Goal: Book appointment/travel/reservation: Book appointment/travel/reservation

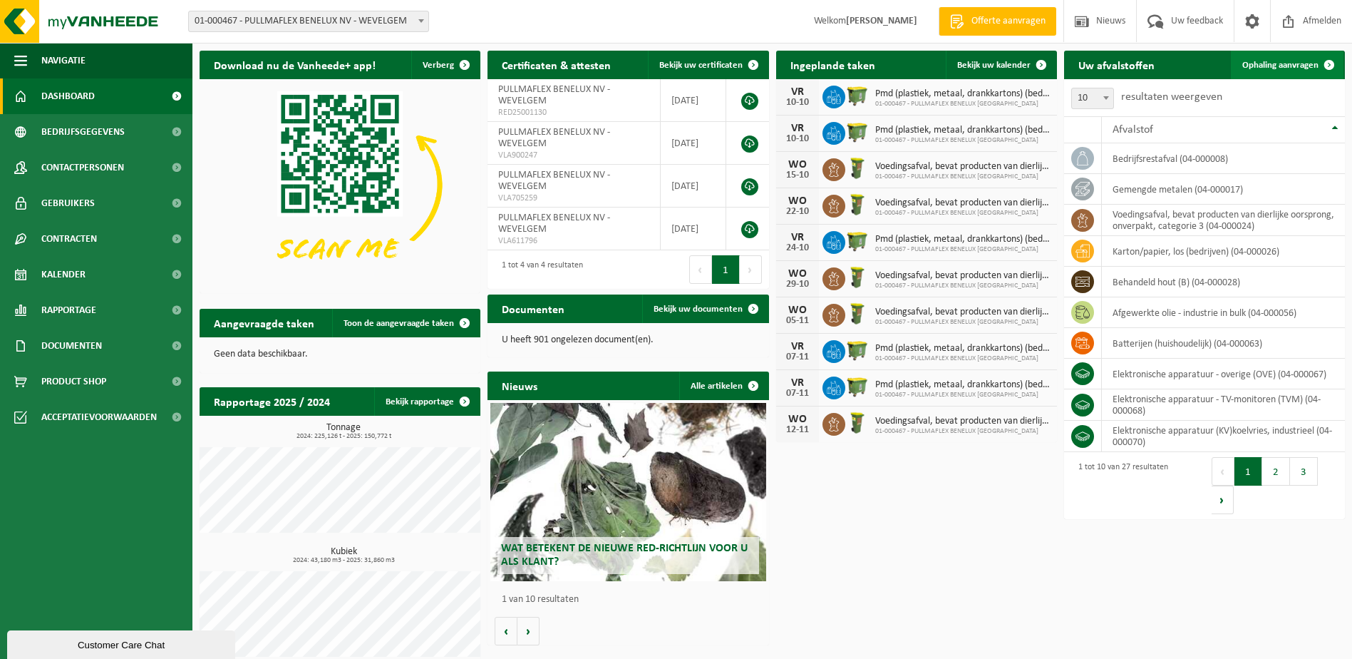
click at [1302, 63] on span "Ophaling aanvragen" at bounding box center [1280, 65] width 76 height 9
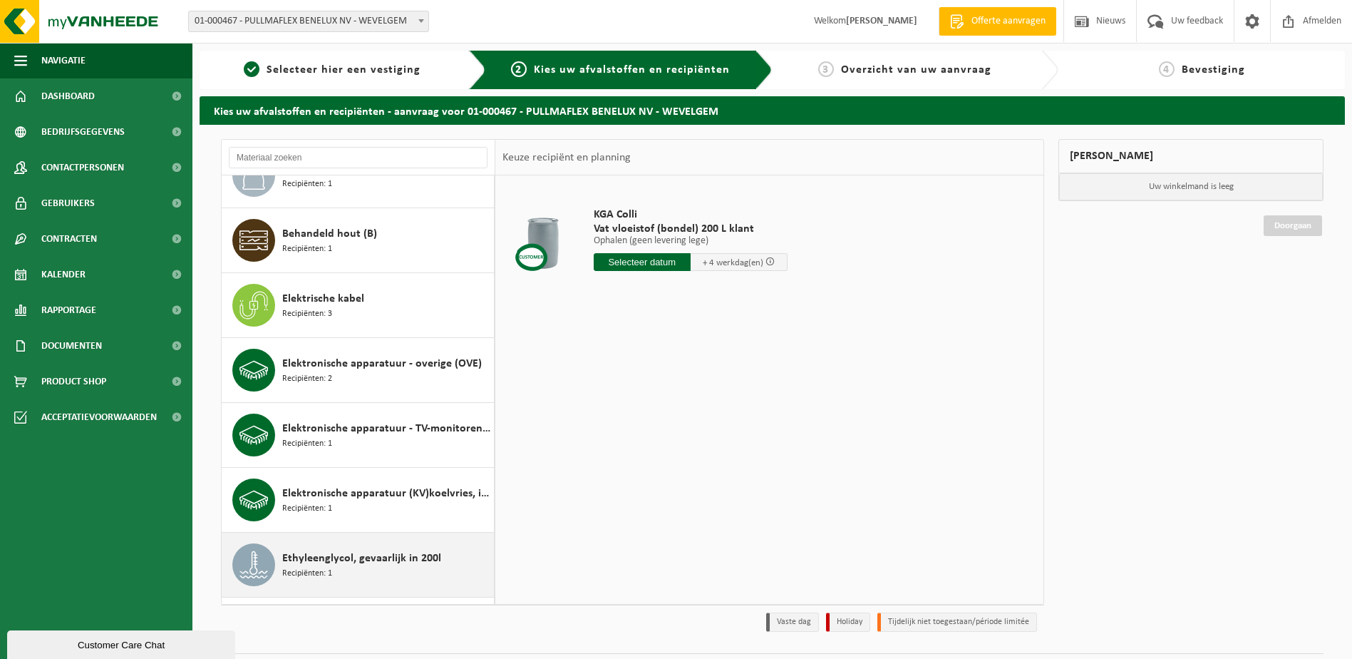
scroll to position [641, 0]
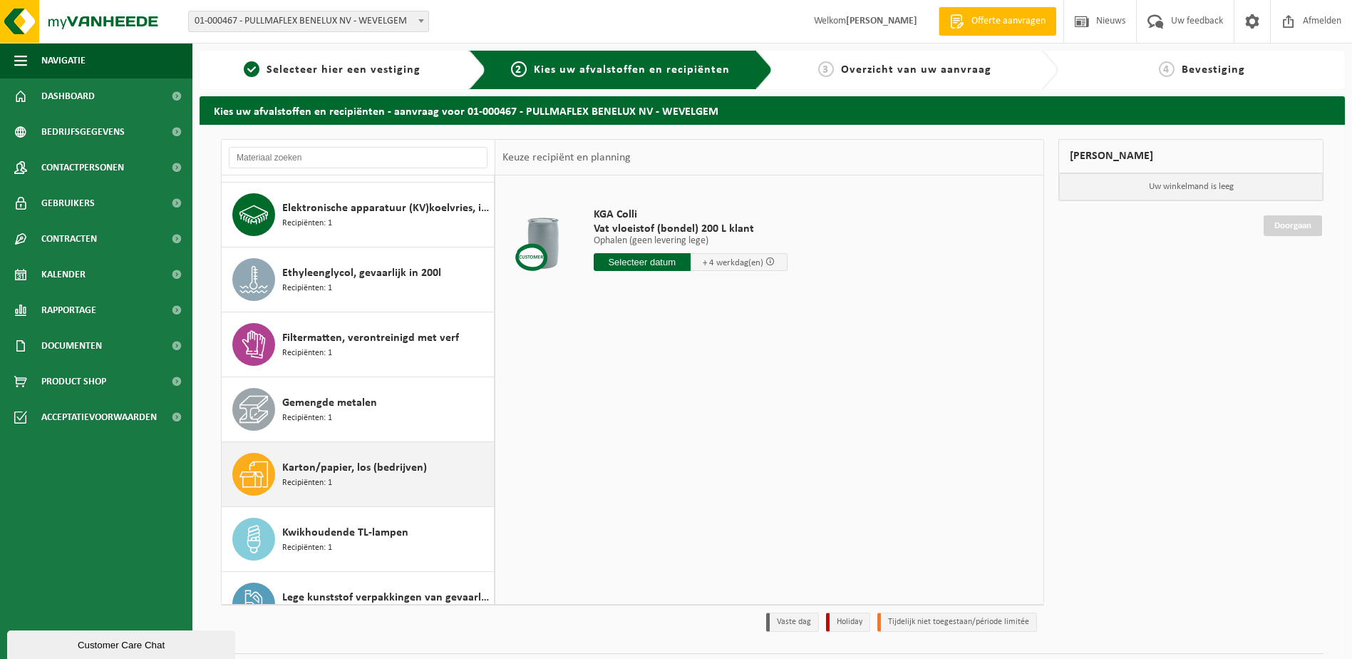
click at [373, 488] on div "Karton/papier, los (bedrijven) Recipiënten: 1" at bounding box center [386, 474] width 208 height 43
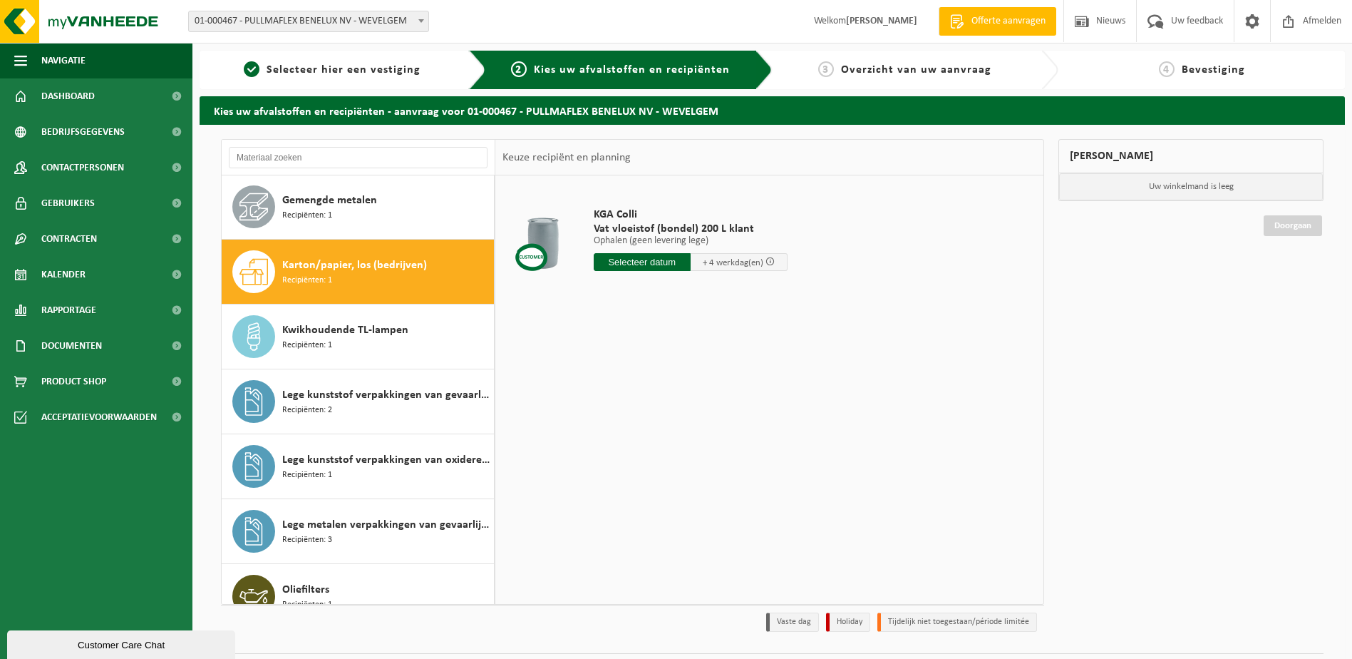
scroll to position [908, 0]
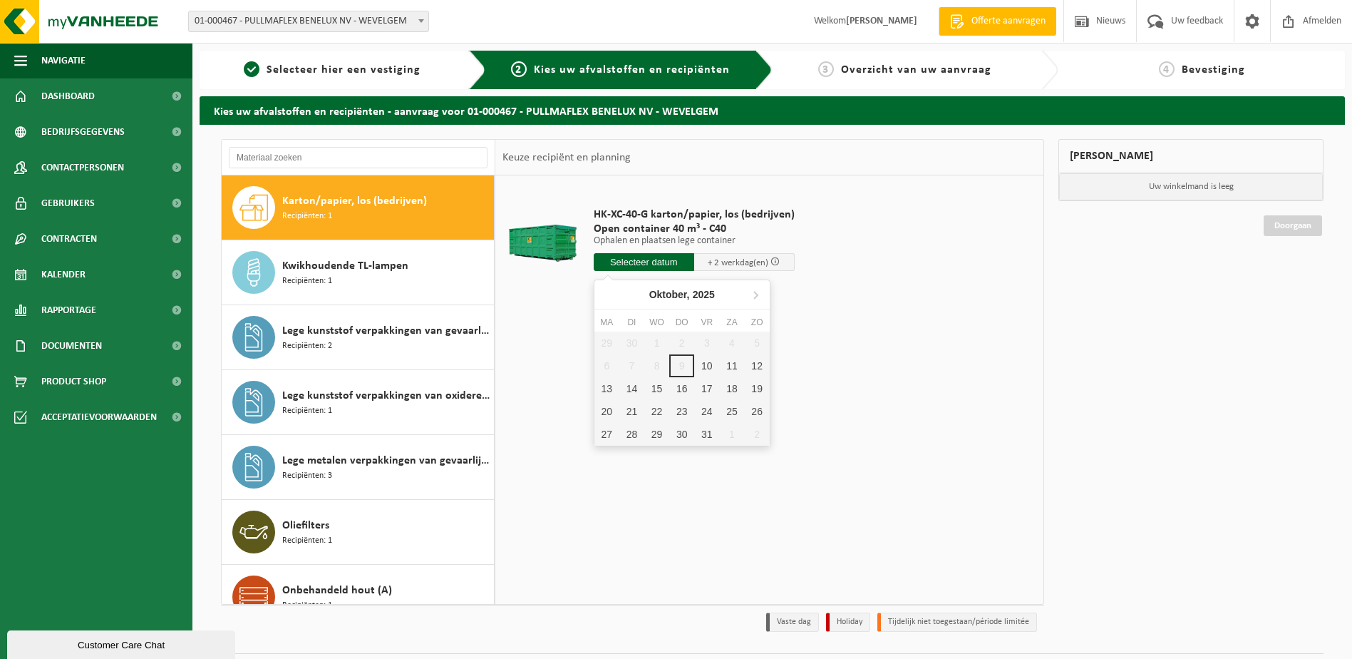
click at [663, 264] on input "text" at bounding box center [644, 262] width 101 height 18
click at [698, 366] on div "10" at bounding box center [706, 365] width 25 height 23
type input "Van 2025-10-10"
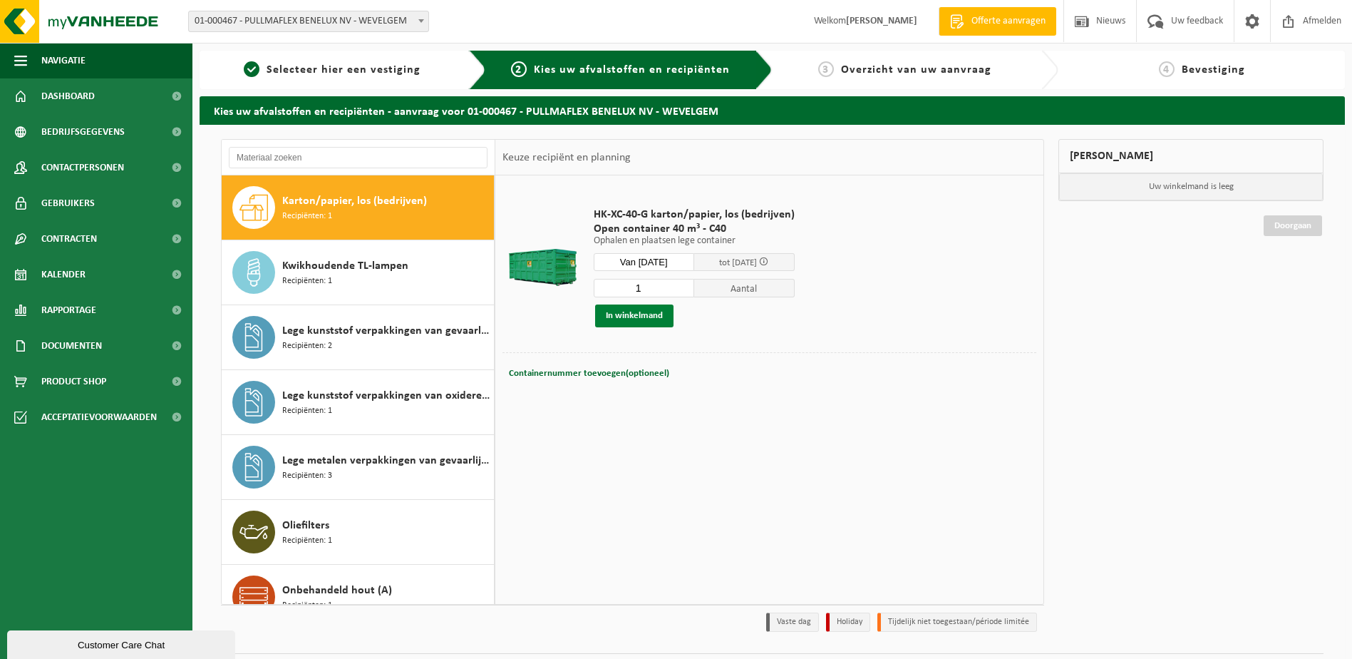
click at [651, 319] on button "In winkelmand" at bounding box center [634, 315] width 78 height 23
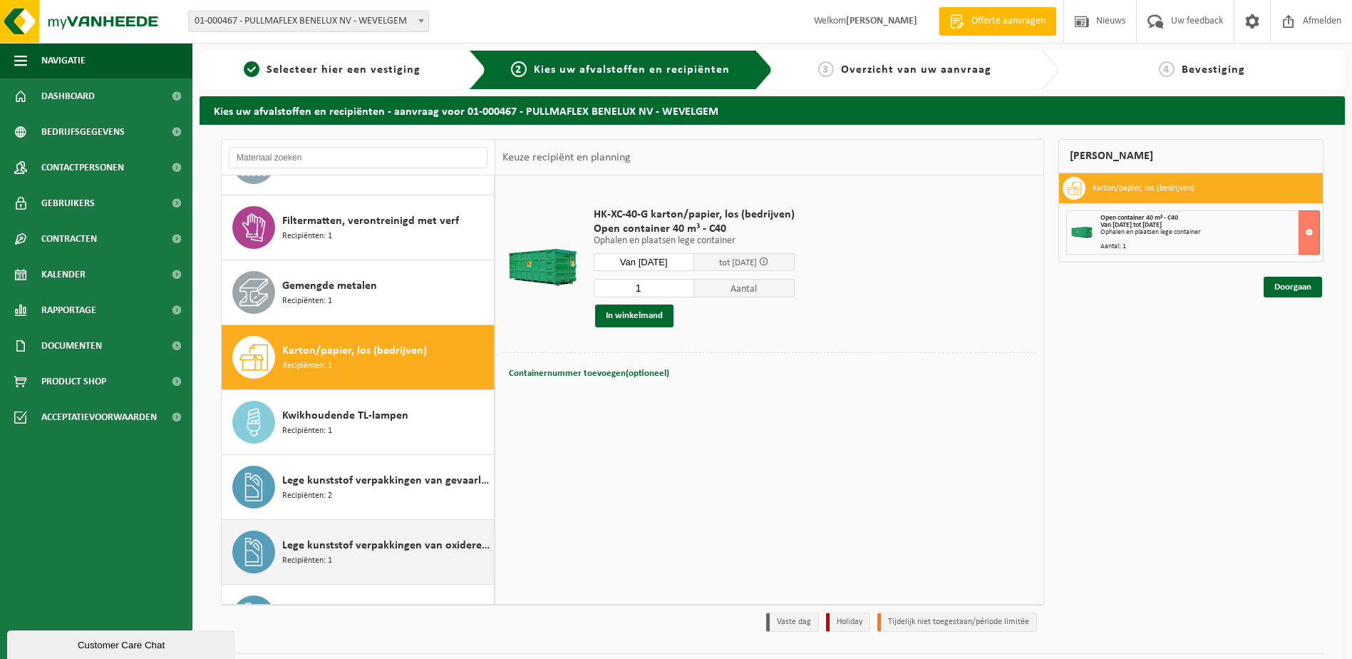
scroll to position [687, 0]
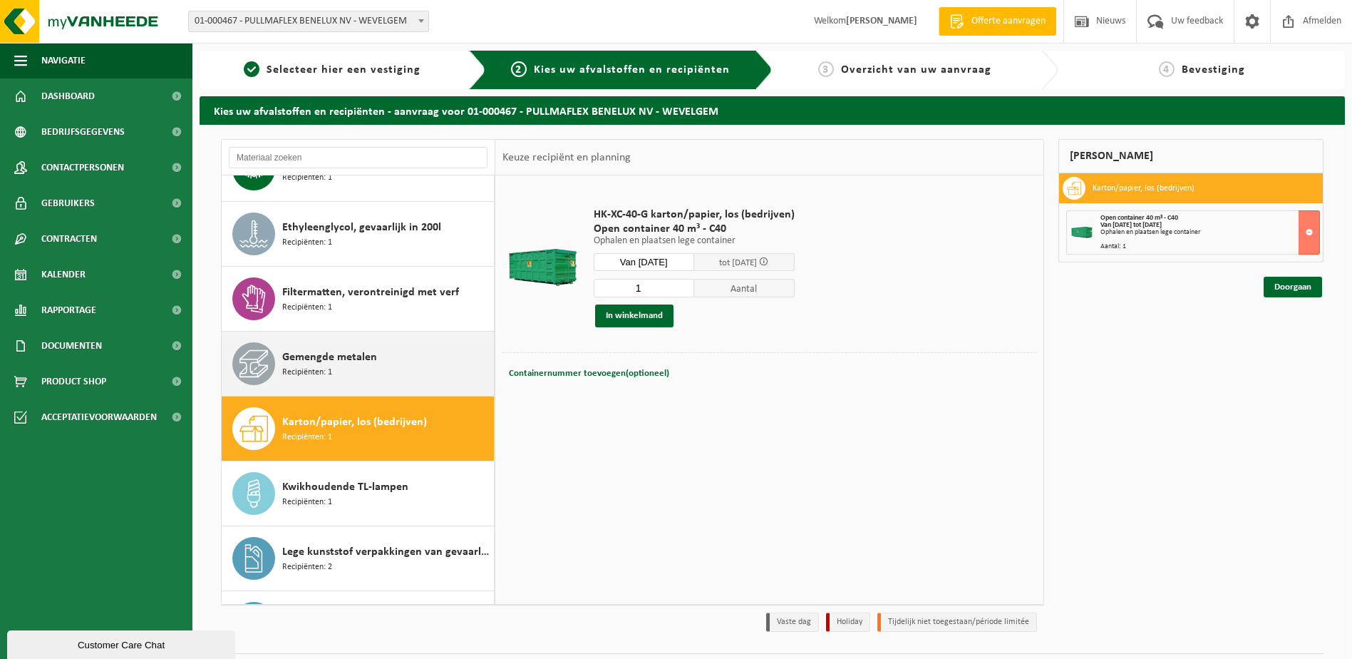
click at [374, 381] on div "Gemengde metalen Recipiënten: 1" at bounding box center [386, 363] width 208 height 43
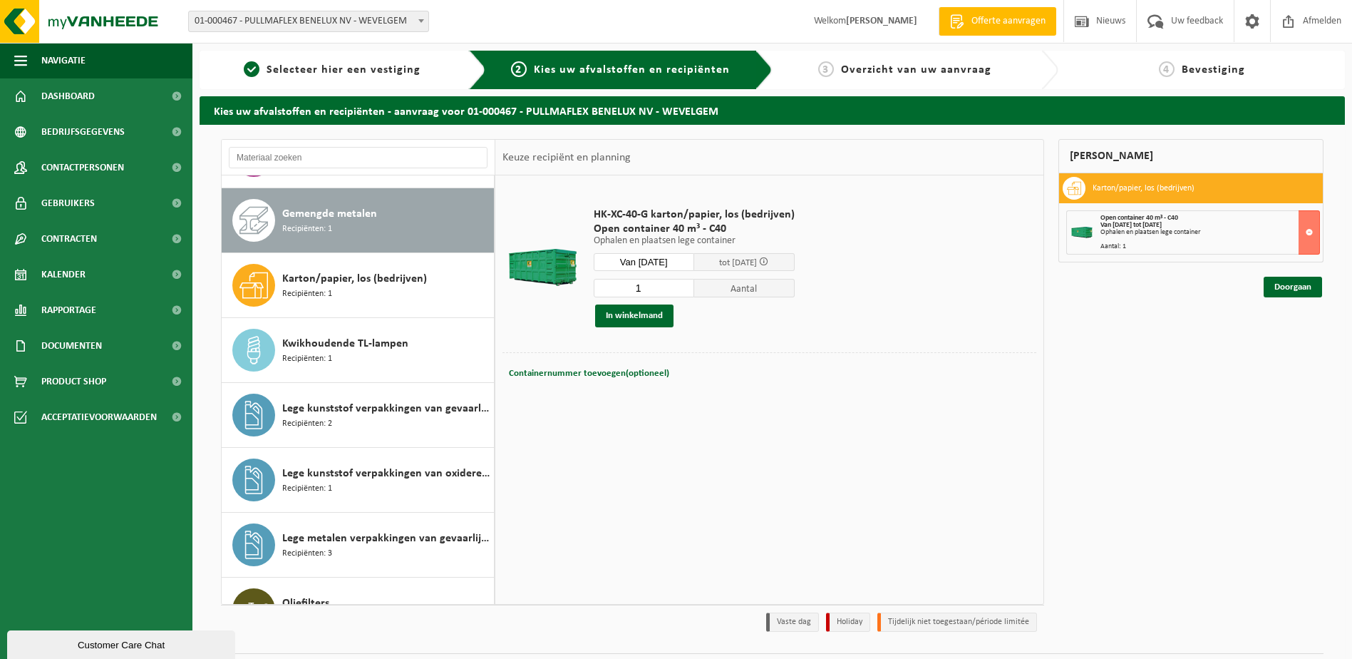
scroll to position [843, 0]
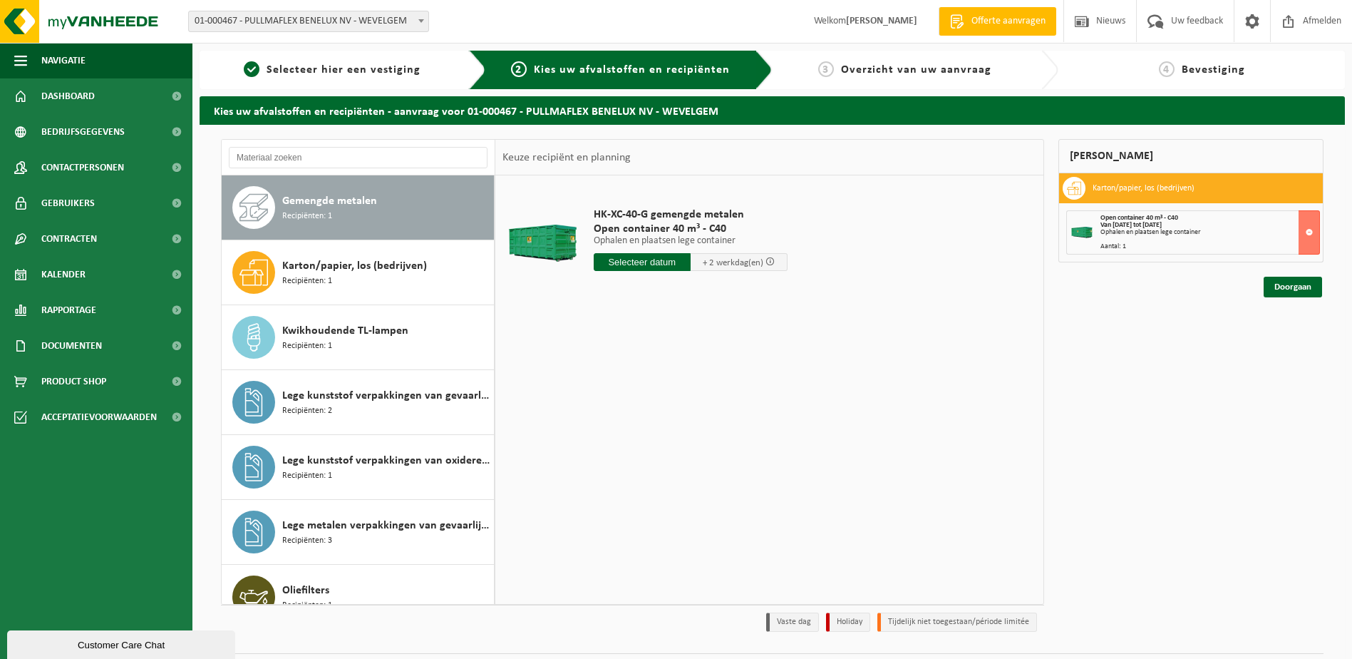
click at [669, 263] on input "text" at bounding box center [642, 262] width 97 height 18
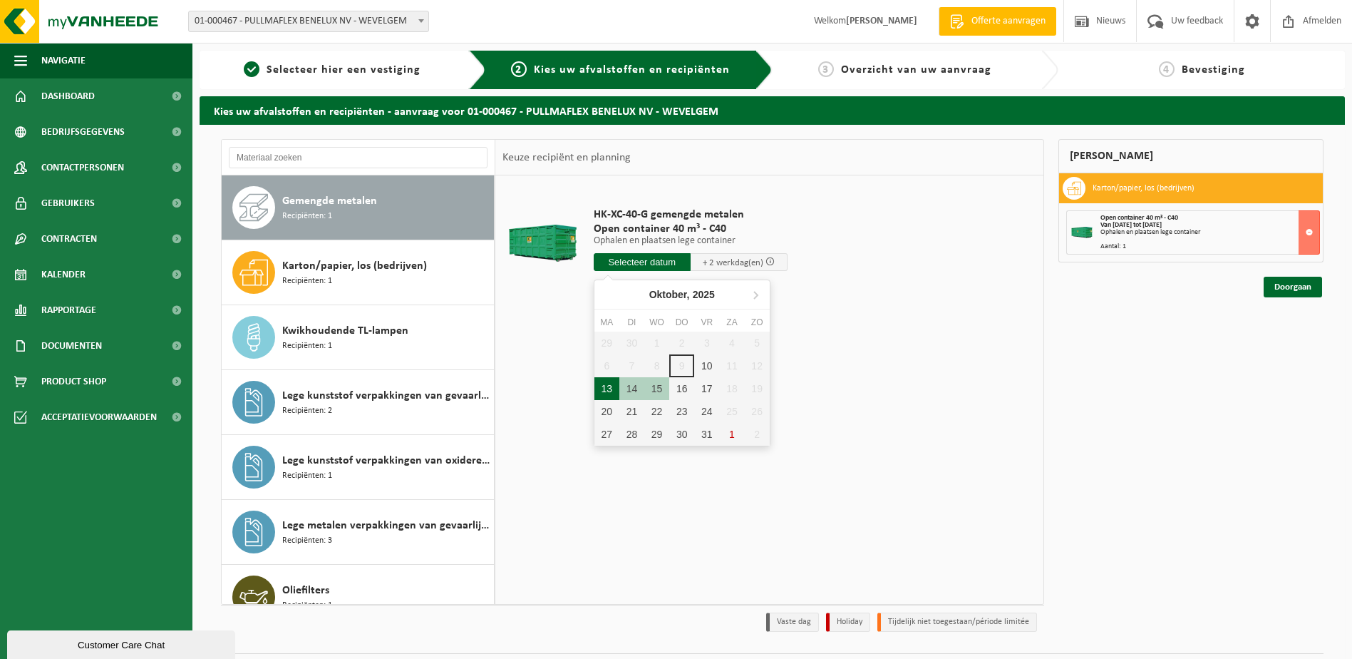
click at [609, 391] on div "13" at bounding box center [606, 388] width 25 height 23
type input "Van 2025-10-13"
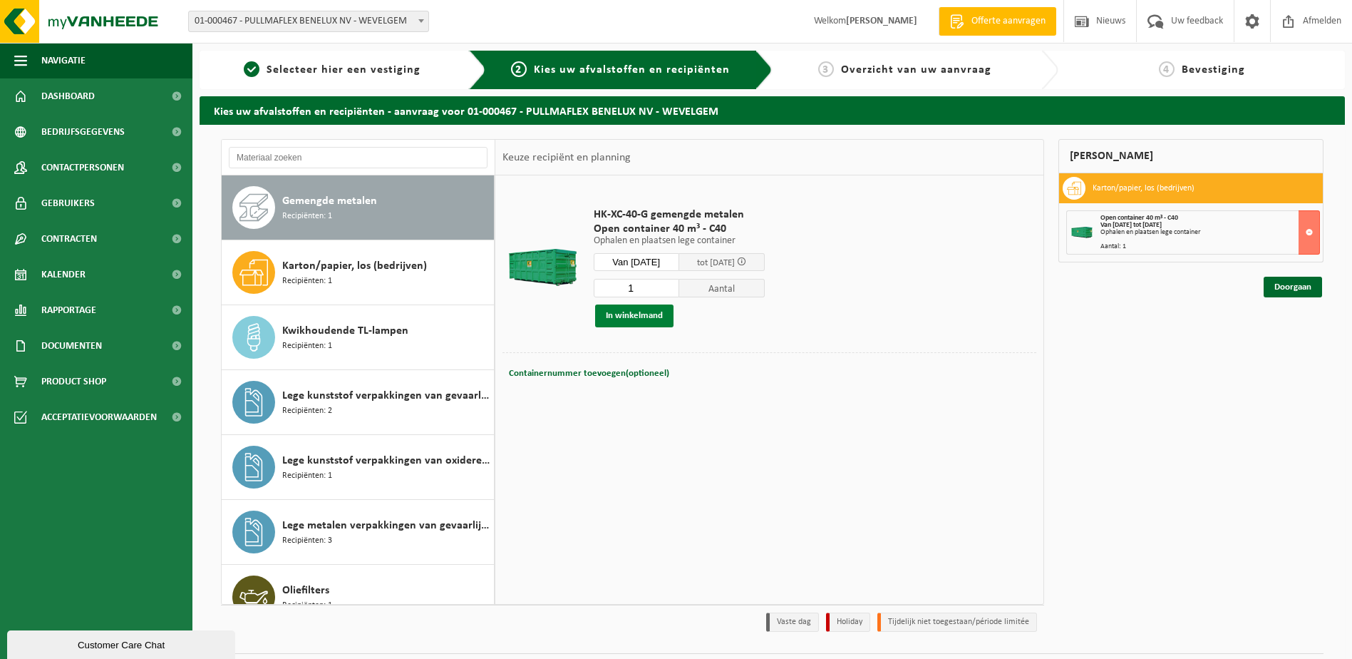
drag, startPoint x: 656, startPoint y: 319, endPoint x: 670, endPoint y: 319, distance: 13.5
click at [656, 319] on button "In winkelmand" at bounding box center [634, 315] width 78 height 23
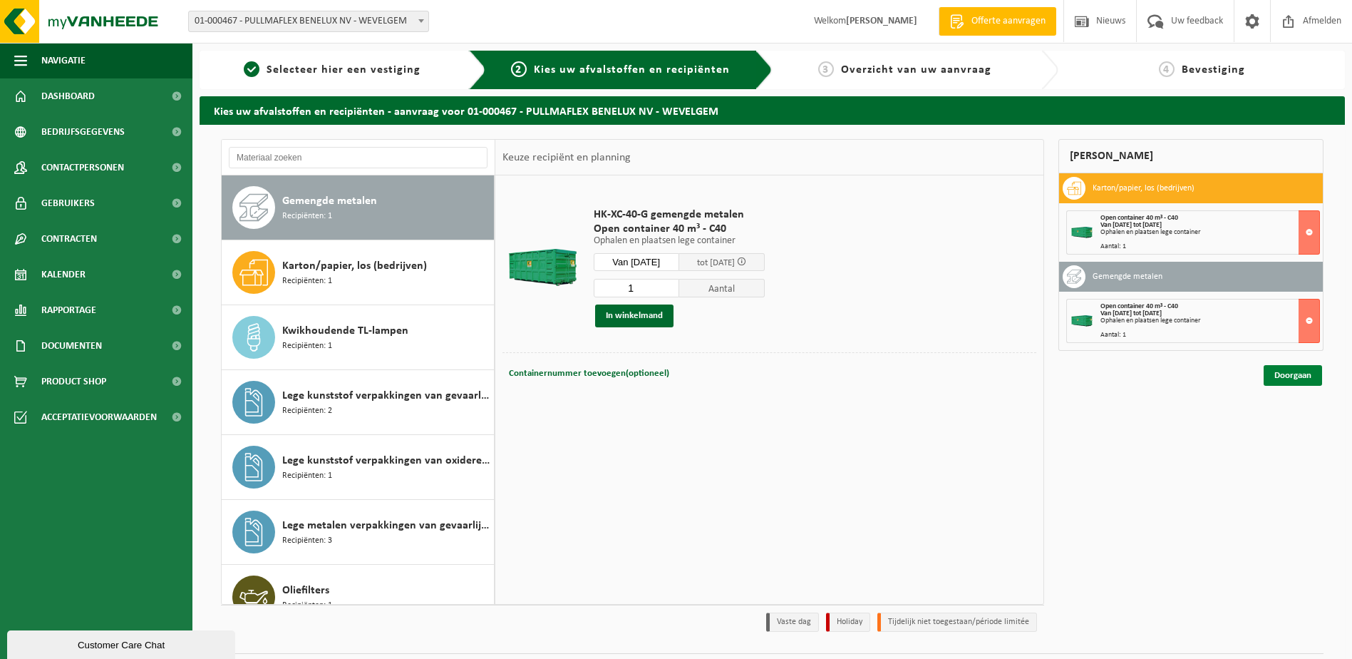
click at [1284, 371] on link "Doorgaan" at bounding box center [1293, 375] width 58 height 21
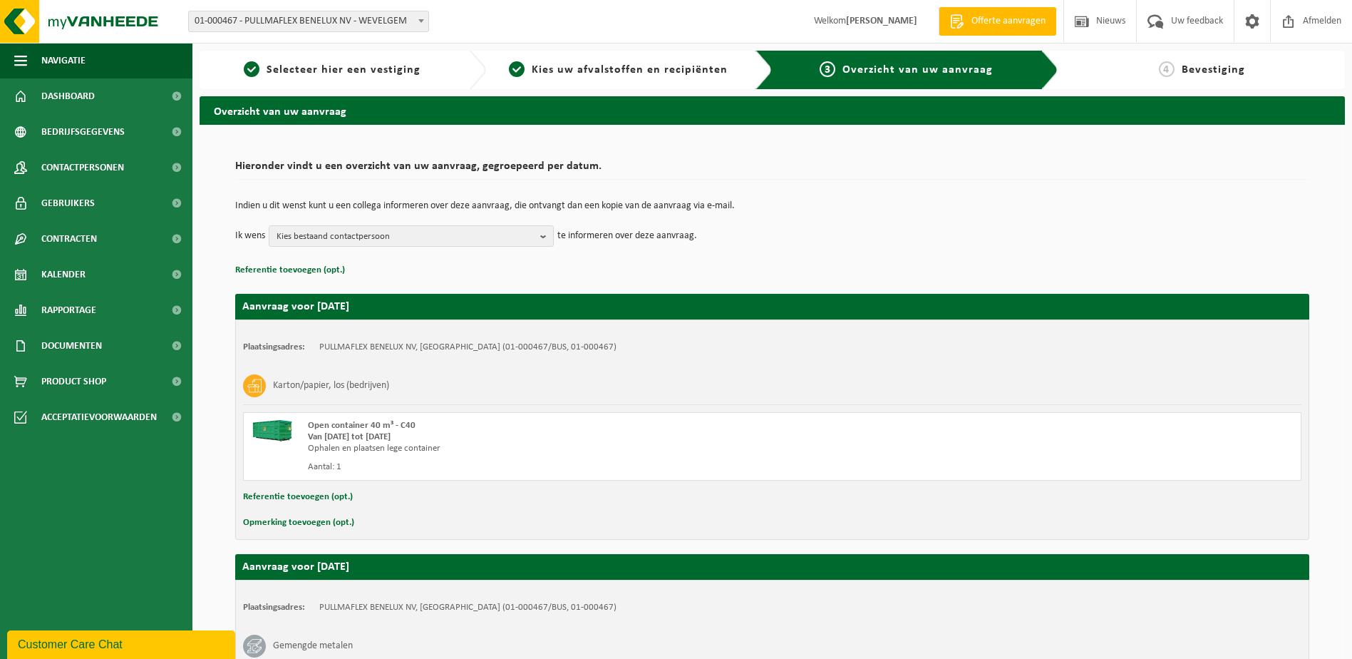
scroll to position [213, 0]
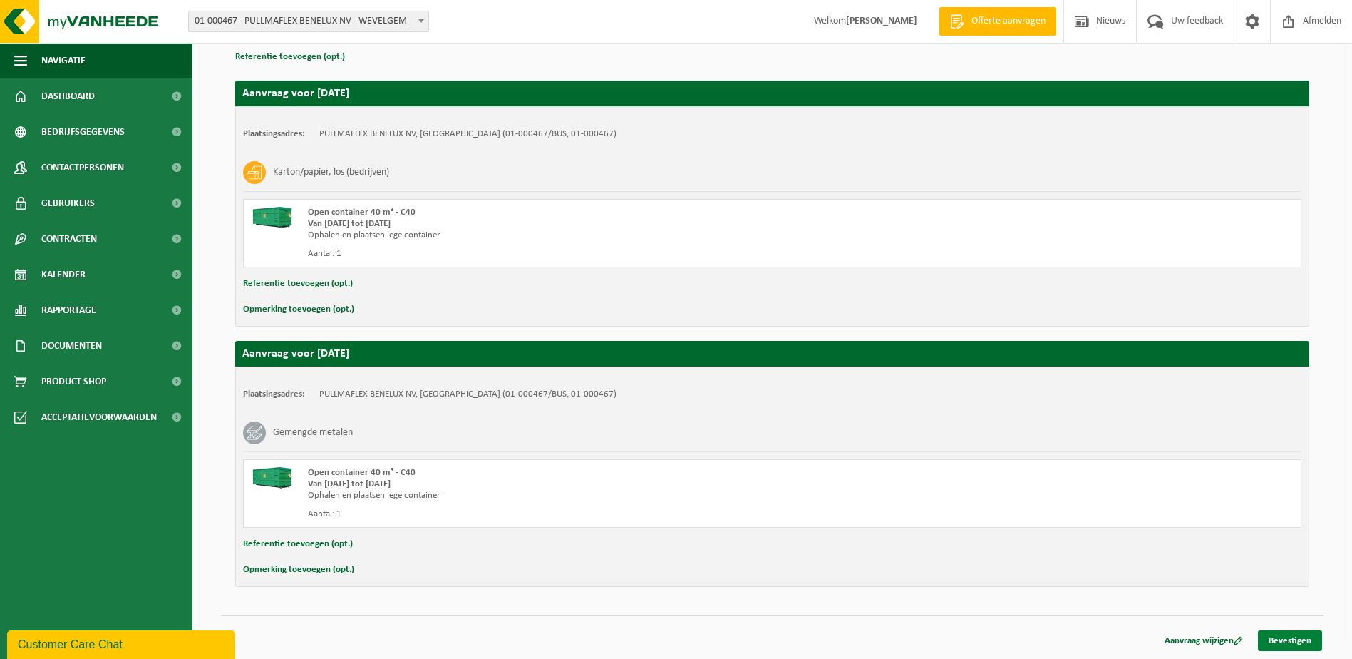
click at [1302, 643] on link "Bevestigen" at bounding box center [1290, 640] width 64 height 21
